Goal: Task Accomplishment & Management: Manage account settings

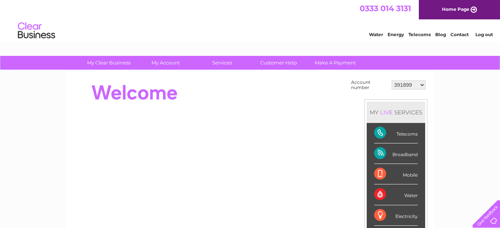
click at [414, 86] on select "391899 410077 410078 416972 429597 431234 433173 439901 442375 442450 443295 44…" at bounding box center [408, 84] width 34 height 9
click at [420, 86] on select "391899 410077 410078 416972 429597 431234 433173 439901 442375 442450 443295 44…" at bounding box center [408, 84] width 34 height 9
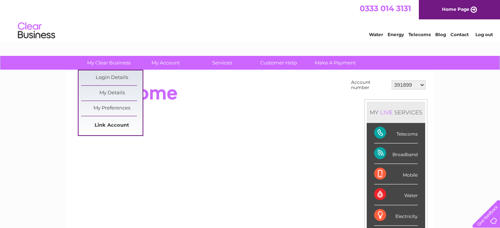
click at [113, 123] on link "Link Account" at bounding box center [111, 125] width 61 height 15
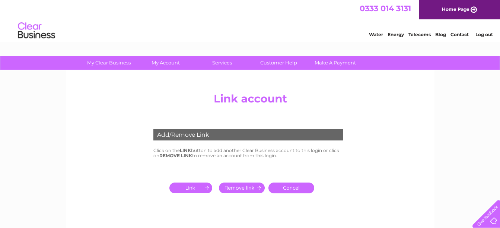
click at [193, 185] on input "submit" at bounding box center [192, 187] width 46 height 10
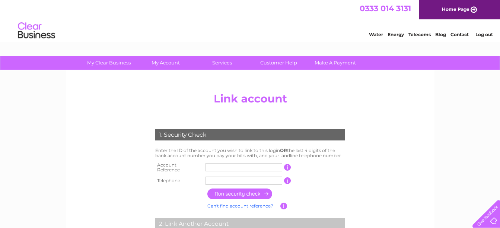
click at [218, 167] on input "text" at bounding box center [243, 167] width 77 height 8
click at [218, 166] on input "text" at bounding box center [243, 167] width 77 height 8
click at [222, 170] on td at bounding box center [243, 167] width 80 height 15
click at [222, 168] on input "text" at bounding box center [243, 167] width 77 height 8
drag, startPoint x: 208, startPoint y: 165, endPoint x: 224, endPoint y: 105, distance: 62.4
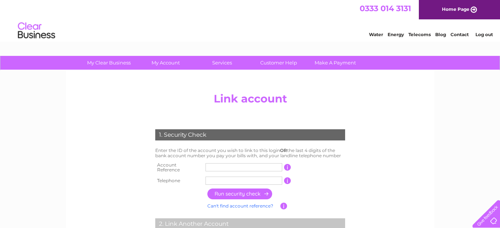
click at [224, 105] on center "Add/Remove Link Click on the LINK button to add another Clear Business account …" at bounding box center [250, 183] width 354 height 188
type input "30314181"
type input "01213595599"
type input "3"
type input "30323543"
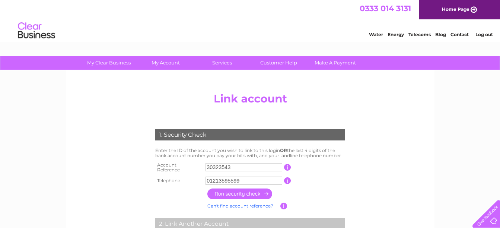
click at [241, 194] on input "button" at bounding box center [239, 193] width 65 height 11
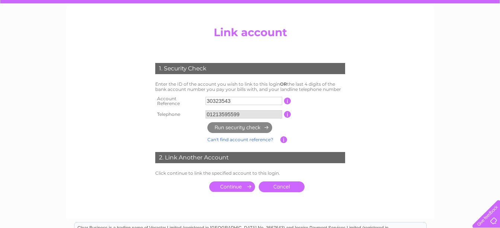
scroll to position [74, 0]
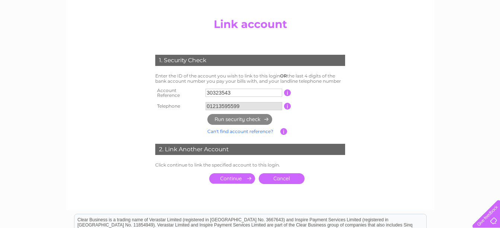
click at [236, 177] on input "submit" at bounding box center [232, 178] width 46 height 10
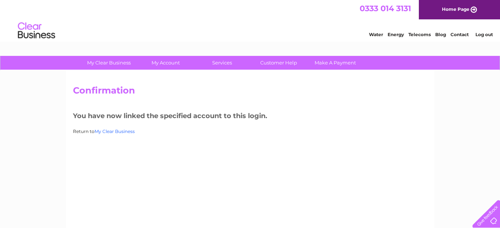
click at [109, 130] on link "My Clear Business" at bounding box center [114, 131] width 40 height 6
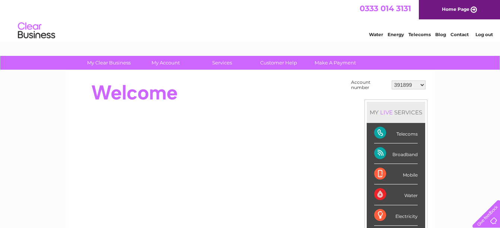
click at [421, 85] on select "391899 410077 410078 416972 429597 431234 433173 439901 442375 442450 443295 44…" at bounding box center [408, 84] width 34 height 9
select select "30323543"
click at [391, 80] on select "391899 410077 410078 416972 429597 431234 433173 439901 442375 442450 443295 44…" at bounding box center [408, 84] width 34 height 9
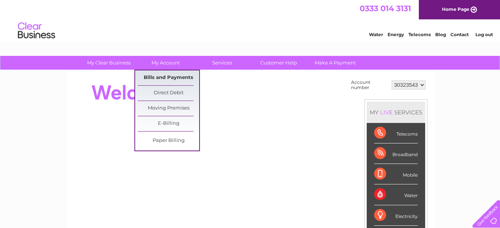
click at [159, 76] on link "Bills and Payments" at bounding box center [168, 77] width 61 height 15
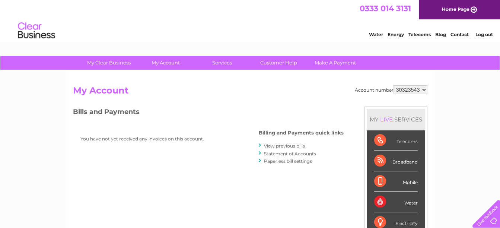
click at [279, 153] on link "Statement of Accounts" at bounding box center [290, 154] width 52 height 6
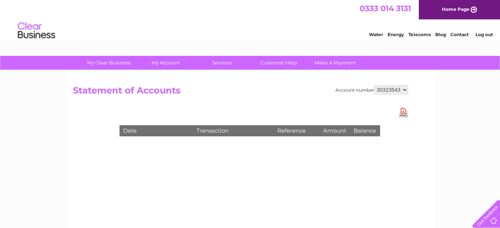
click at [403, 113] on link "Download Pdf" at bounding box center [402, 111] width 9 height 11
